Goal: Task Accomplishment & Management: Manage account settings

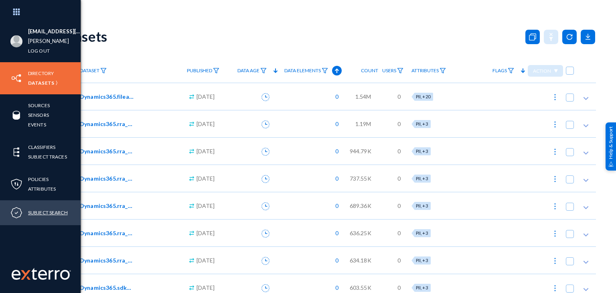
click at [55, 210] on link "Subject Search" at bounding box center [48, 212] width 40 height 9
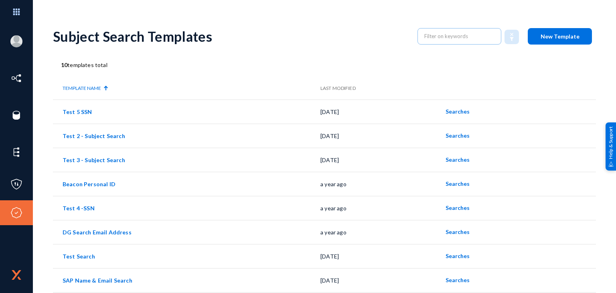
click at [556, 33] on span "New Template" at bounding box center [559, 36] width 39 height 7
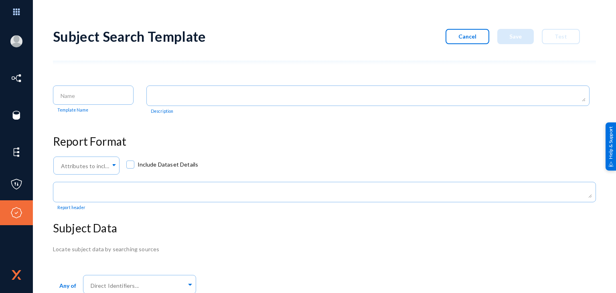
scroll to position [28, 0]
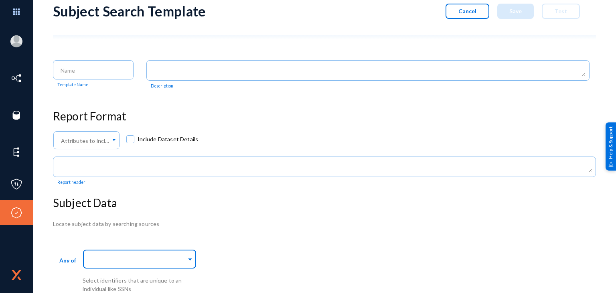
click at [155, 256] on input "text" at bounding box center [137, 260] width 97 height 8
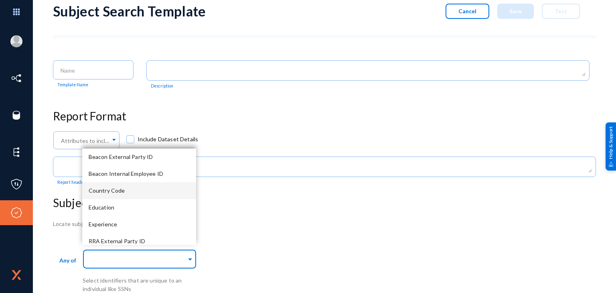
click at [120, 188] on span "Country Code" at bounding box center [107, 190] width 36 height 7
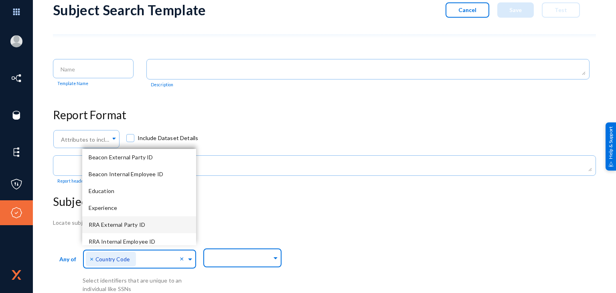
click at [240, 262] on div at bounding box center [240, 258] width 63 height 14
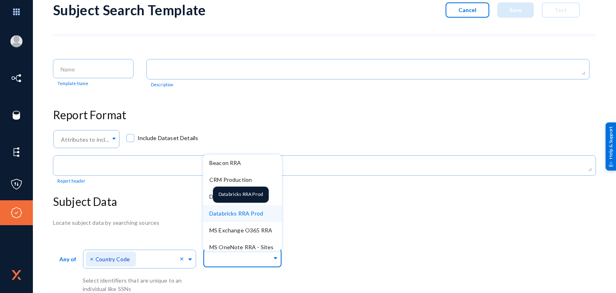
scroll to position [190, 0]
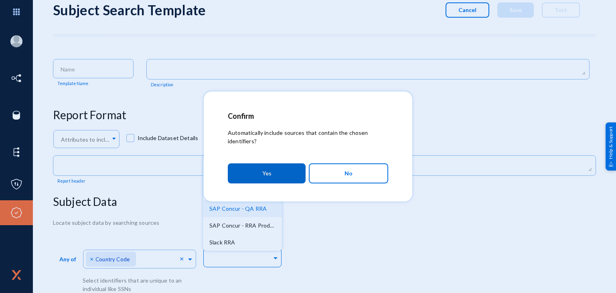
click at [332, 169] on button "No" at bounding box center [348, 173] width 79 height 20
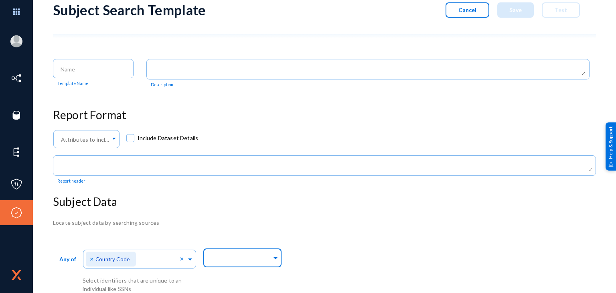
click at [243, 249] on div "Search In..." at bounding box center [240, 256] width 63 height 23
click at [373, 213] on div "Subject Search Template Cancel Save Test Template Name Description Report Forma…" at bounding box center [324, 143] width 543 height 299
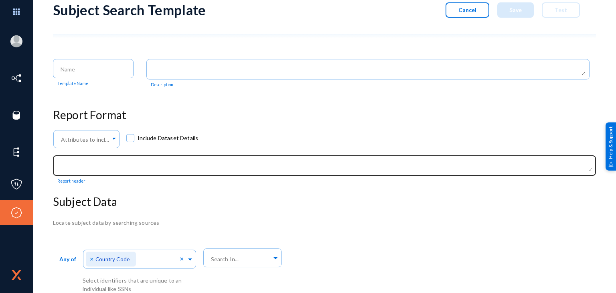
scroll to position [0, 0]
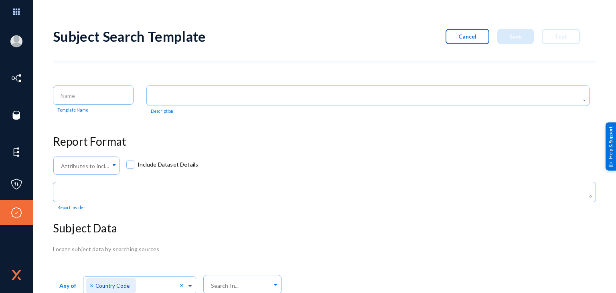
click at [469, 42] on button "Cancel" at bounding box center [467, 36] width 44 height 15
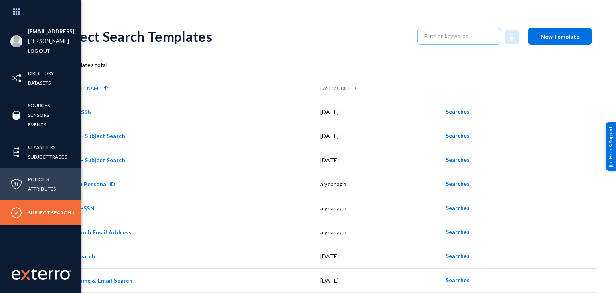
click at [34, 188] on link "Attributes" at bounding box center [42, 188] width 28 height 9
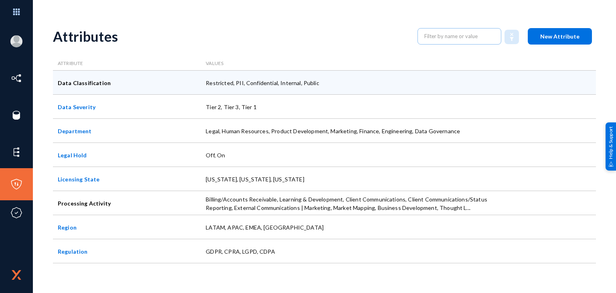
click at [580, 81] on div at bounding box center [546, 83] width 99 height 24
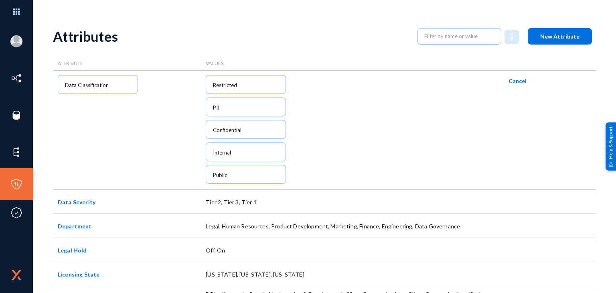
click at [516, 79] on span "Cancel" at bounding box center [517, 80] width 18 height 7
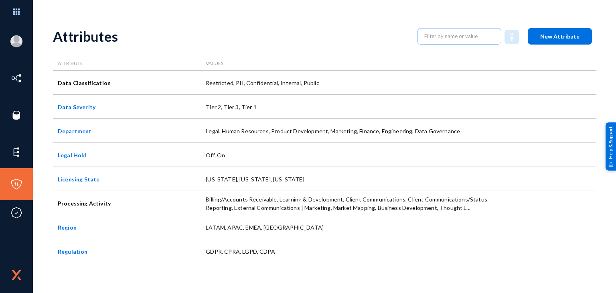
click at [222, 2] on div "[EMAIL_ADDRESS][PERSON_NAME][DOMAIN_NAME] [PERSON_NAME] Log out Directory Datas…" at bounding box center [308, 146] width 616 height 293
click at [548, 35] on span "New Attribute" at bounding box center [559, 36] width 39 height 7
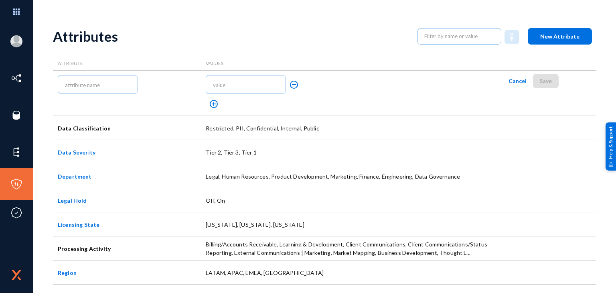
click at [520, 79] on span "Cancel" at bounding box center [517, 80] width 18 height 7
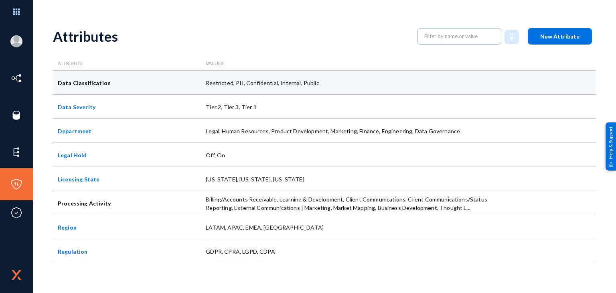
click at [554, 78] on div at bounding box center [546, 83] width 99 height 24
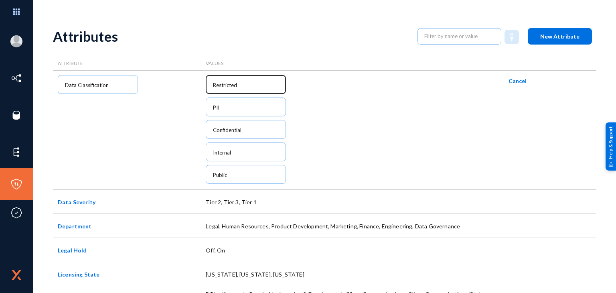
click at [253, 77] on div "Restricted" at bounding box center [246, 84] width 72 height 20
click at [251, 80] on div "Restricted" at bounding box center [246, 84] width 72 height 20
type input "Restrictedkkk"
click at [508, 80] on span "Cancel" at bounding box center [517, 80] width 18 height 7
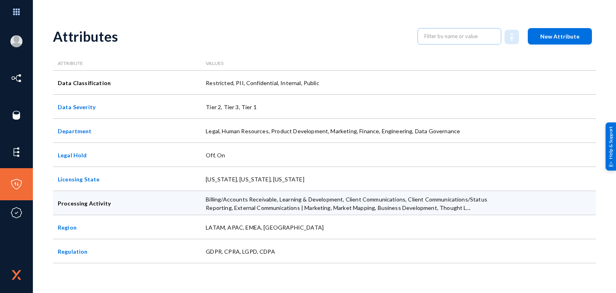
click at [512, 199] on div at bounding box center [546, 203] width 99 height 24
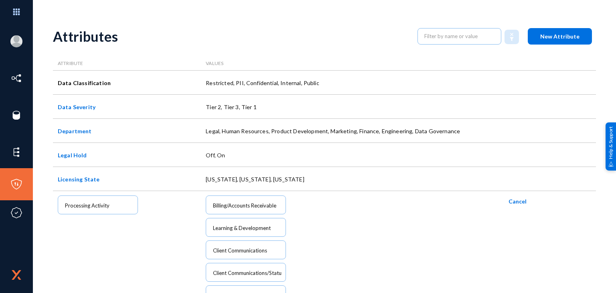
click at [514, 200] on span "Cancel" at bounding box center [517, 201] width 18 height 7
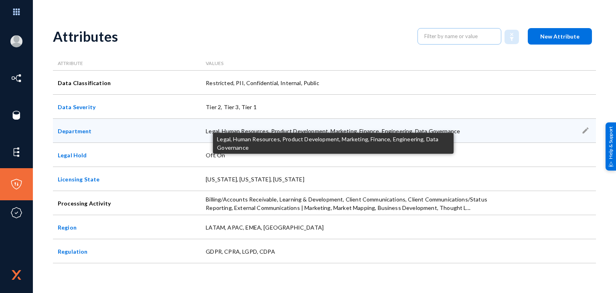
click at [478, 129] on div "Legal, Human Resources, Product Development, Marketing, Finance, Engineering, D…" at bounding box center [349, 131] width 296 height 24
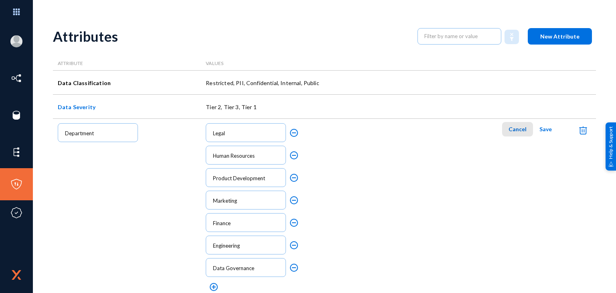
click at [513, 124] on button "Cancel" at bounding box center [517, 129] width 31 height 14
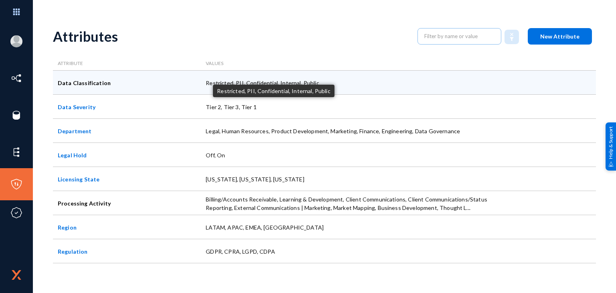
click at [466, 77] on div "Restricted, PII, Confidential, Internal, Public" at bounding box center [349, 83] width 296 height 24
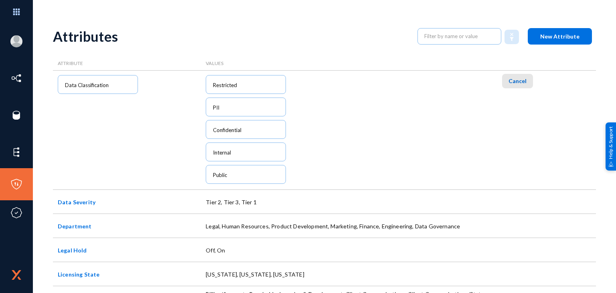
click at [516, 82] on span "Cancel" at bounding box center [517, 80] width 18 height 7
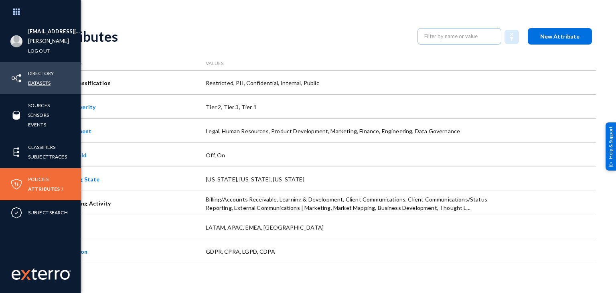
click at [33, 83] on link "Datasets" at bounding box center [39, 82] width 22 height 9
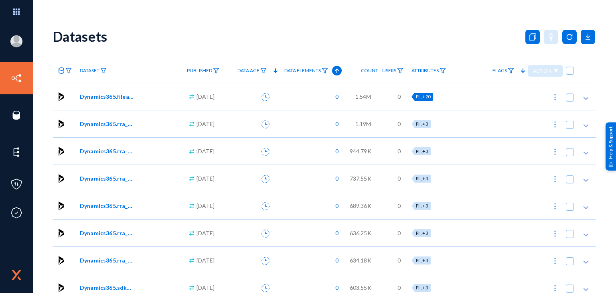
click at [428, 95] on span "PII, +20" at bounding box center [423, 96] width 14 height 5
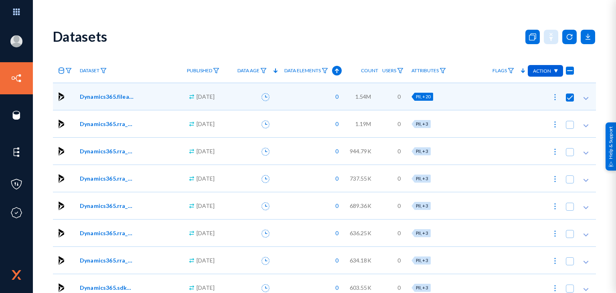
checkbox input "true"
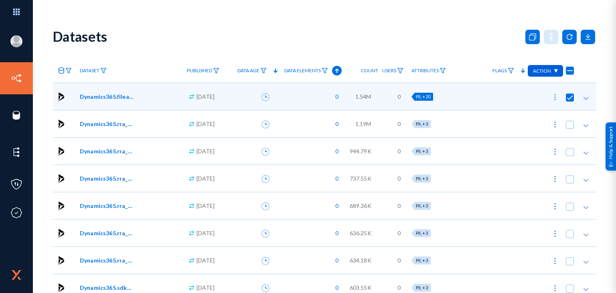
checkbox input "true"
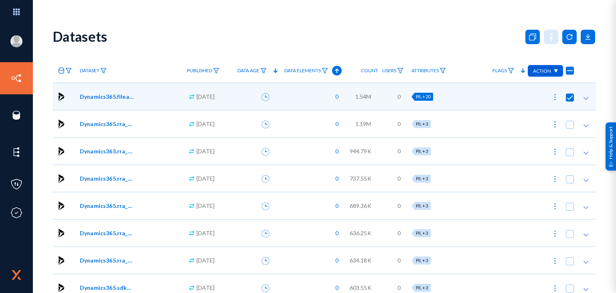
checkbox input "true"
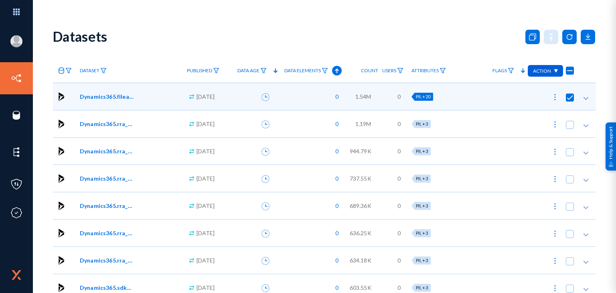
checkbox input "true"
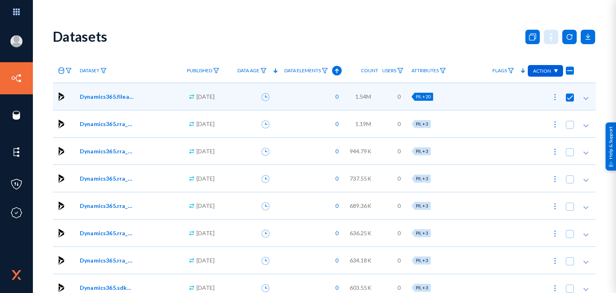
checkbox input "true"
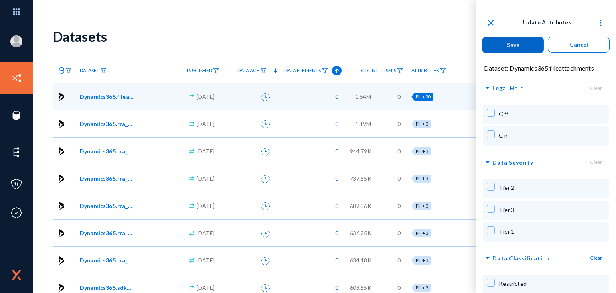
click at [577, 41] on span "Cancel" at bounding box center [579, 44] width 18 height 7
checkbox input "false"
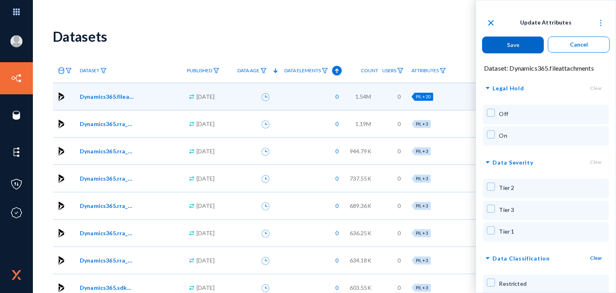
checkbox input "false"
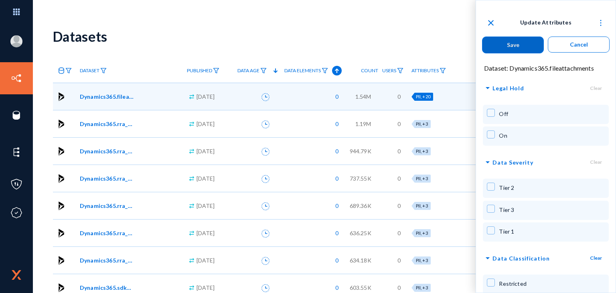
checkbox input "false"
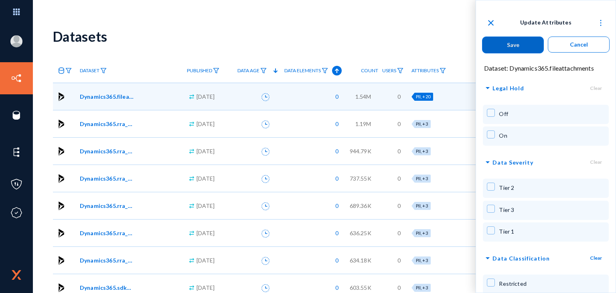
checkbox input "false"
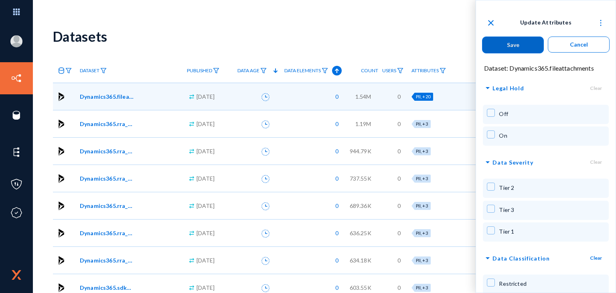
checkbox input "false"
